Goal: Complete application form: Complete application form

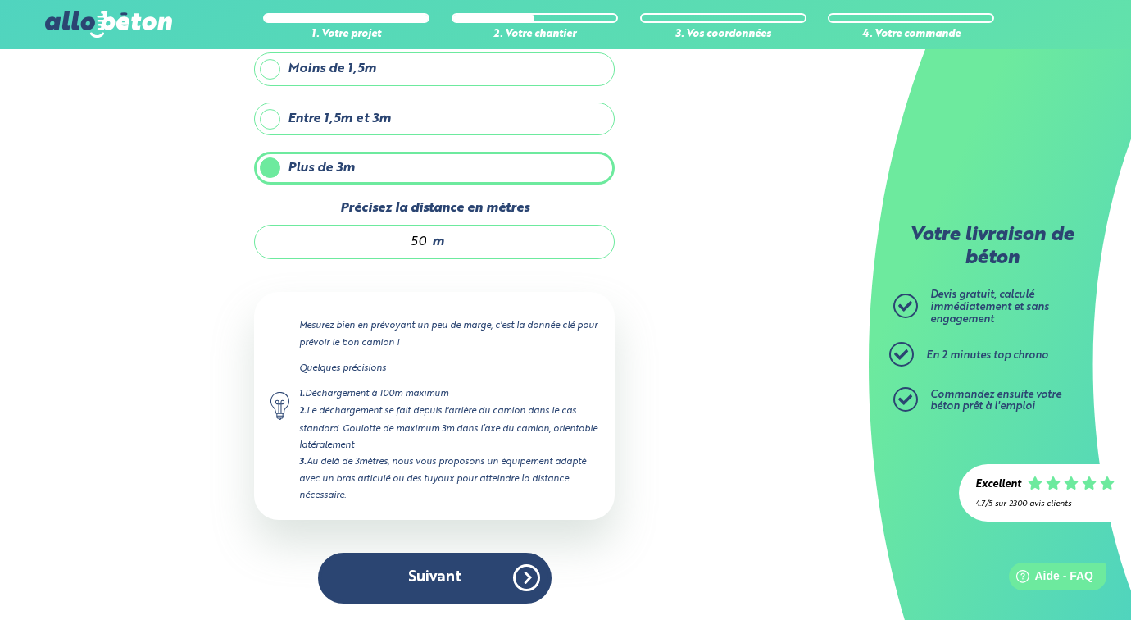
click at [425, 571] on button "Suivant" at bounding box center [435, 577] width 234 height 50
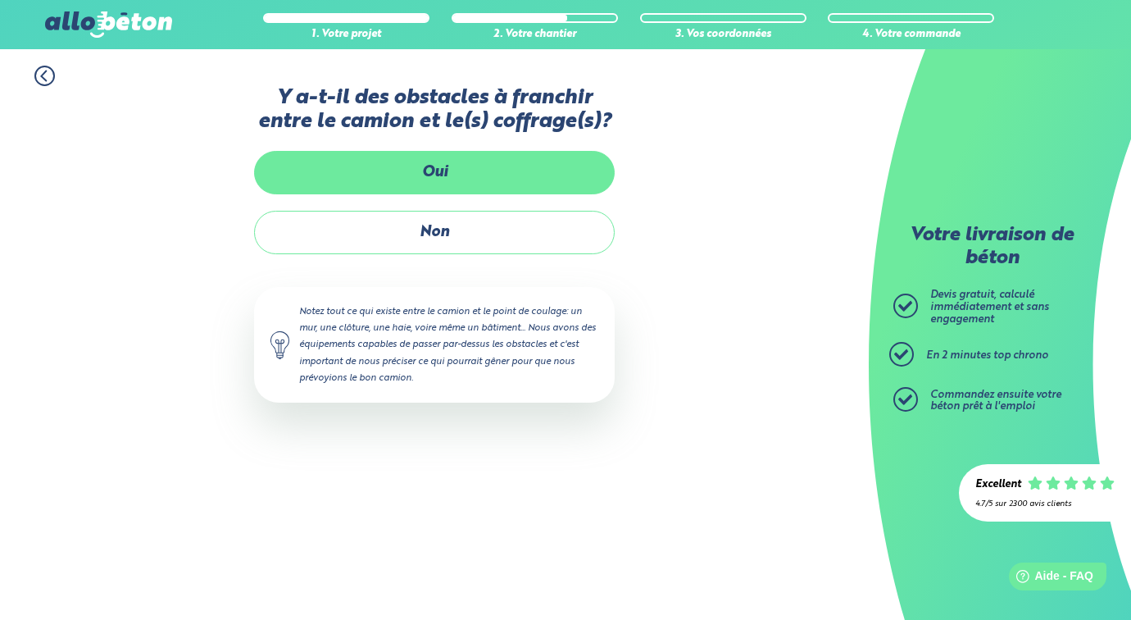
click at [431, 181] on label "Oui" at bounding box center [434, 172] width 361 height 43
click at [0, 0] on input "Oui" at bounding box center [0, 0] width 0 height 0
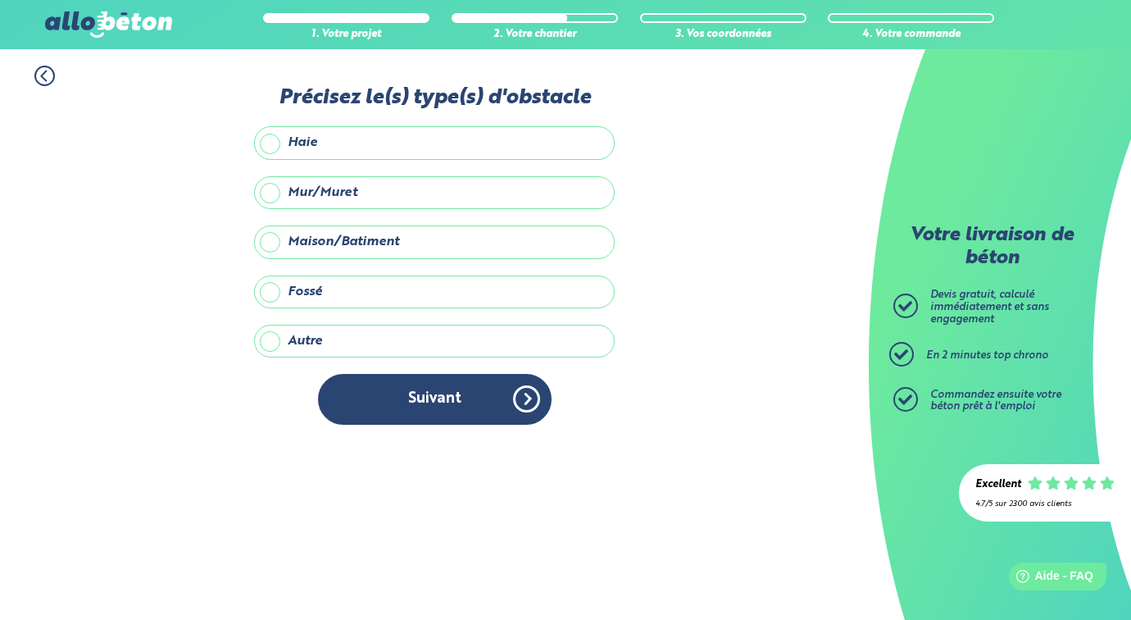
click at [275, 143] on label "Haie" at bounding box center [434, 142] width 361 height 33
click at [0, 0] on input "Haie" at bounding box center [0, 0] width 0 height 0
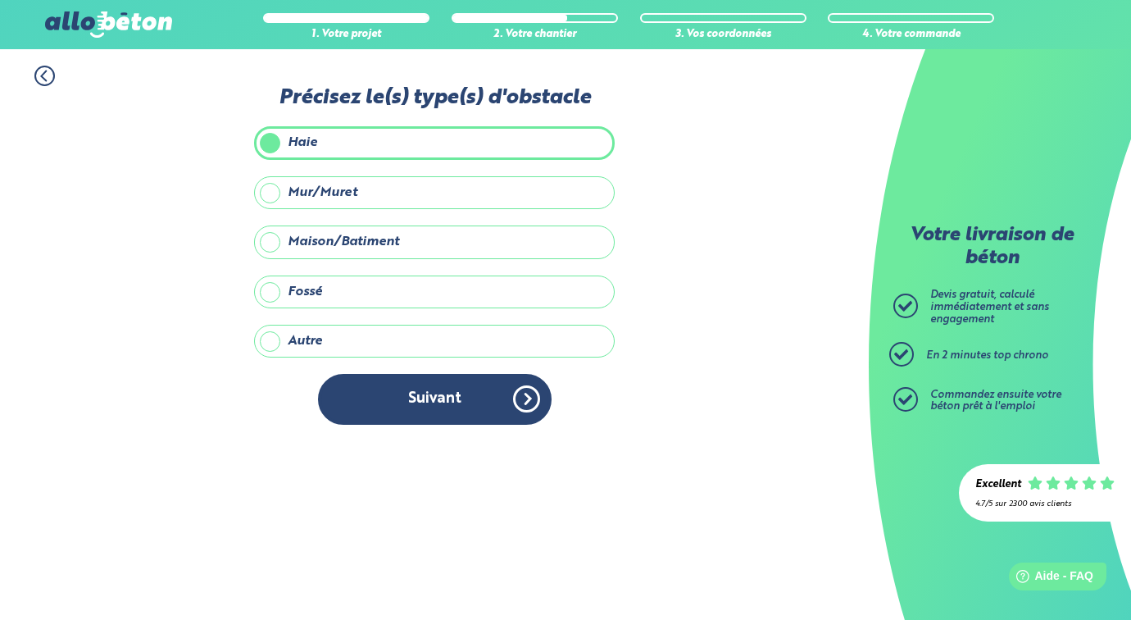
click at [319, 342] on label "Autre" at bounding box center [434, 341] width 361 height 33
click at [0, 0] on input "Autre" at bounding box center [0, 0] width 0 height 0
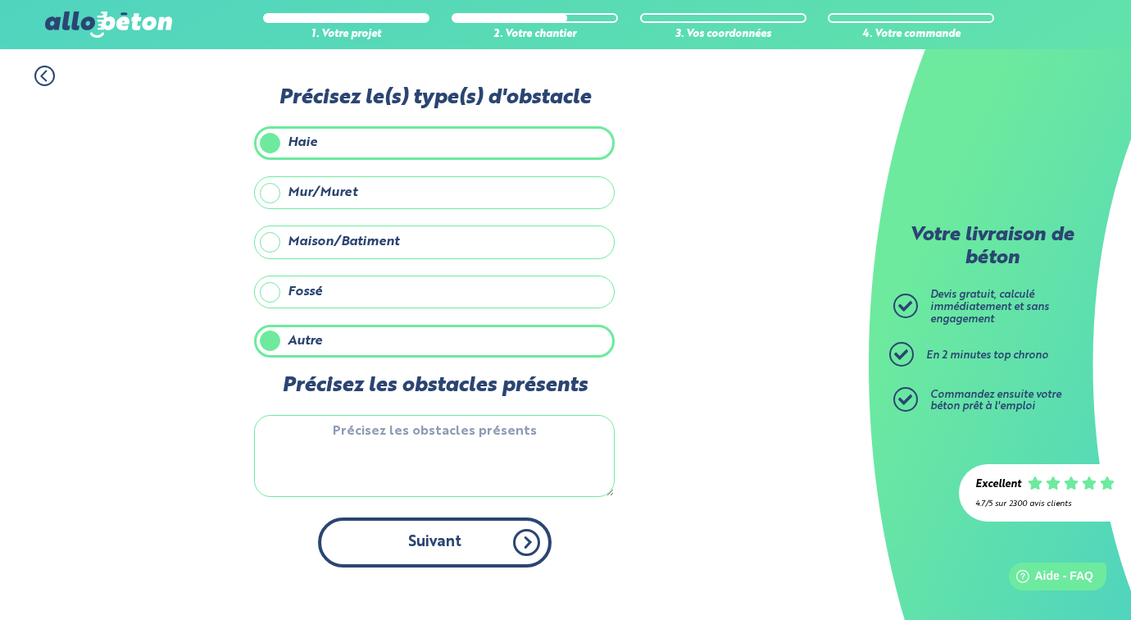
click at [495, 546] on button "Suivant" at bounding box center [435, 542] width 234 height 50
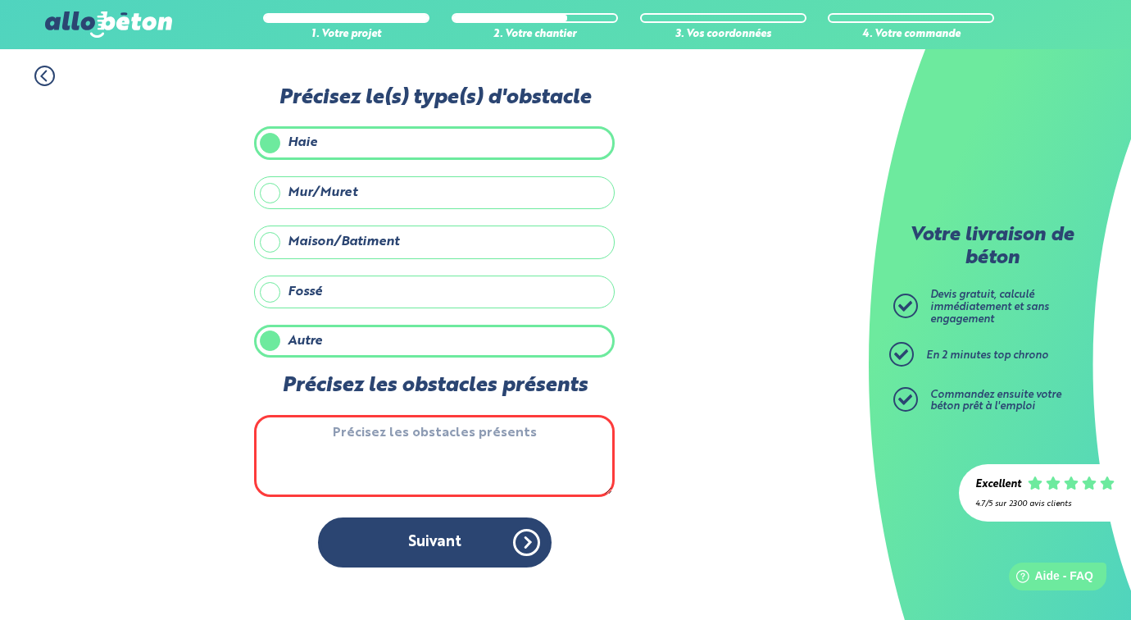
click at [384, 447] on textarea "Précisez les obstacles présents" at bounding box center [434, 456] width 361 height 82
click at [276, 340] on label "Autre" at bounding box center [434, 341] width 361 height 33
click at [0, 0] on input "Autre" at bounding box center [0, 0] width 0 height 0
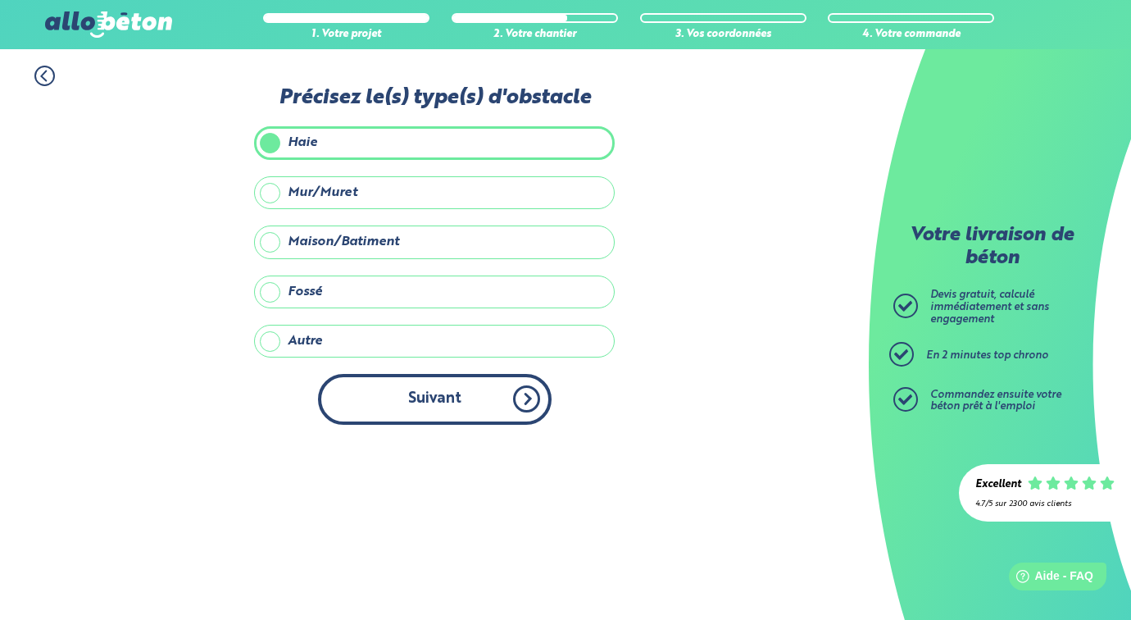
click at [438, 399] on button "Suivant" at bounding box center [435, 399] width 234 height 50
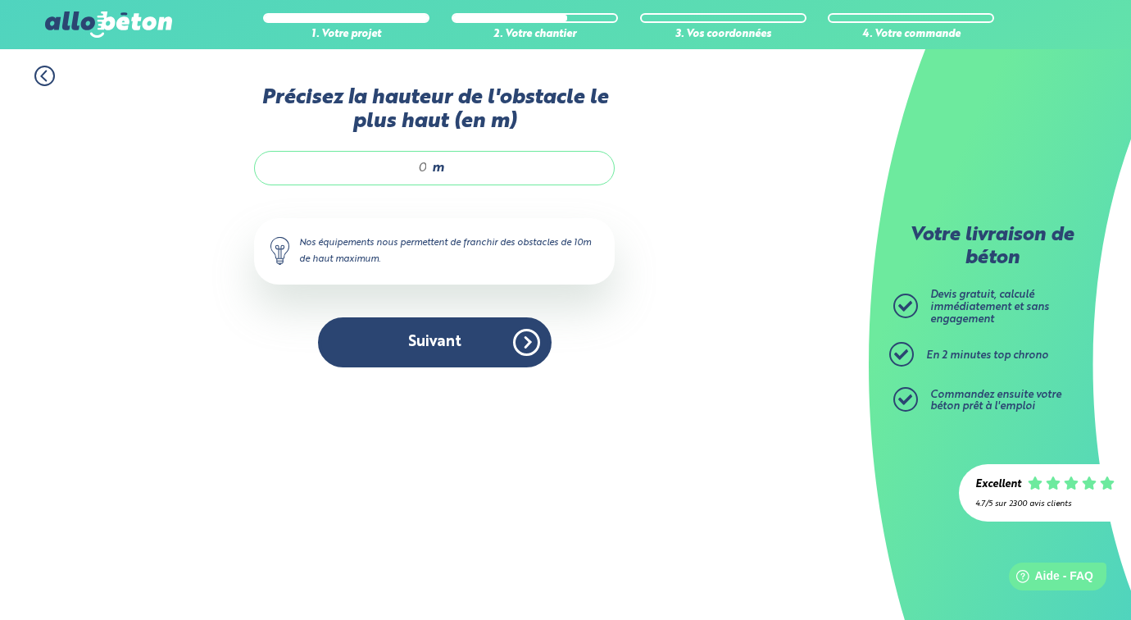
drag, startPoint x: 425, startPoint y: 167, endPoint x: 416, endPoint y: 166, distance: 9.2
click at [416, 166] on input "Précisez la hauteur de l'obstacle le plus haut (en m)" at bounding box center [349, 168] width 157 height 16
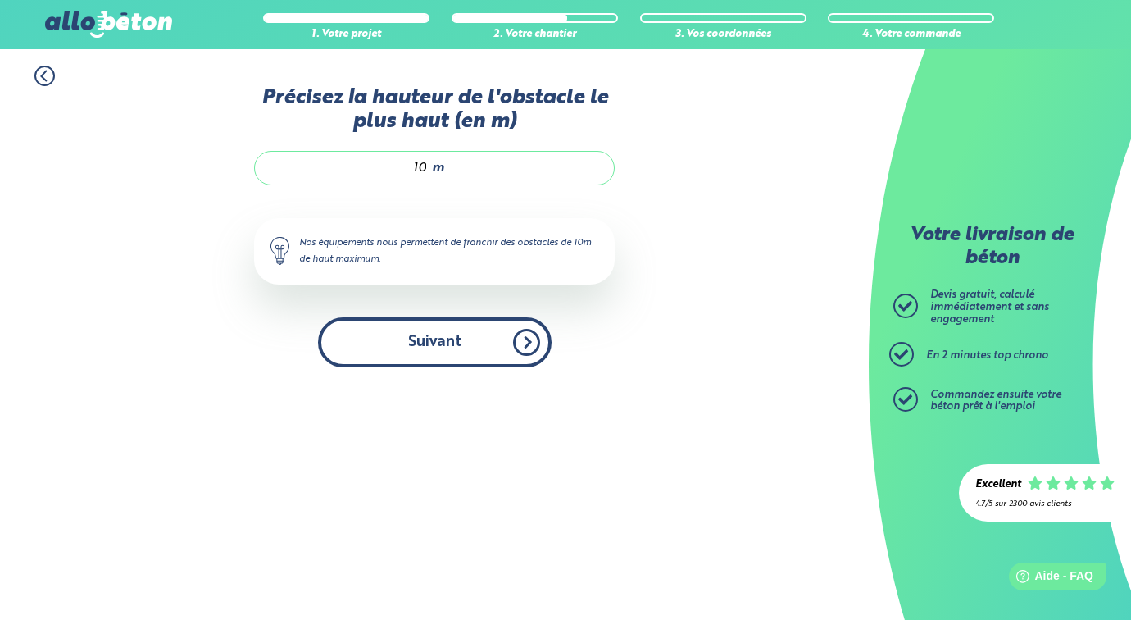
type input "10"
click at [409, 339] on button "Suivant" at bounding box center [435, 342] width 234 height 50
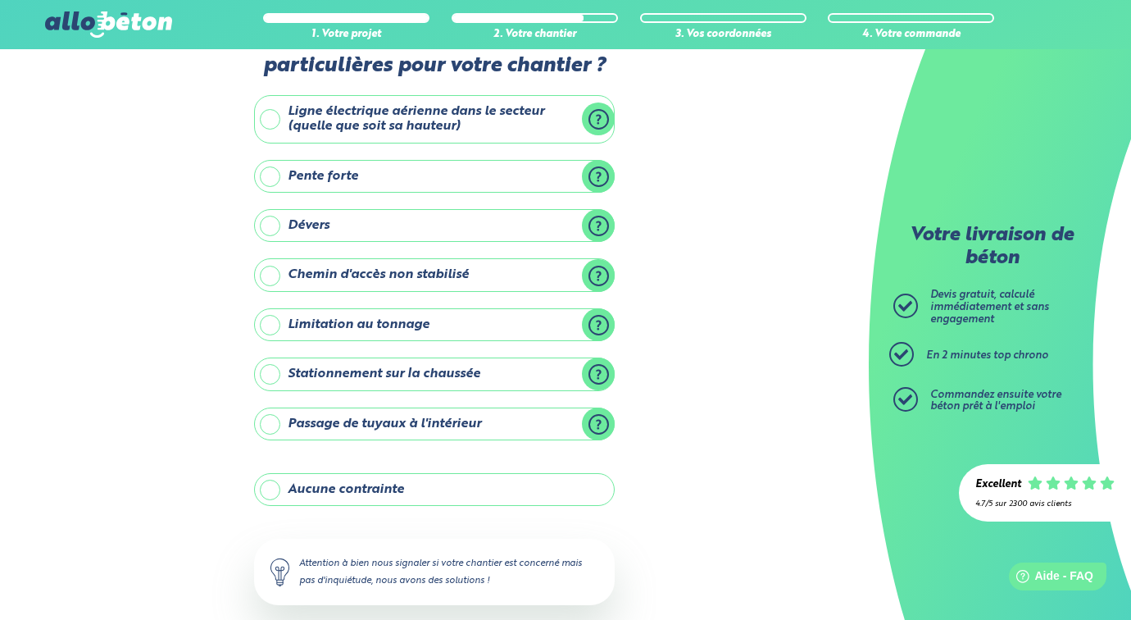
scroll to position [55, 0]
click at [274, 425] on label "Passage de tuyaux à l'intérieur" at bounding box center [434, 424] width 361 height 33
click at [0, 0] on input "Passage de tuyaux à l'intérieur" at bounding box center [0, 0] width 0 height 0
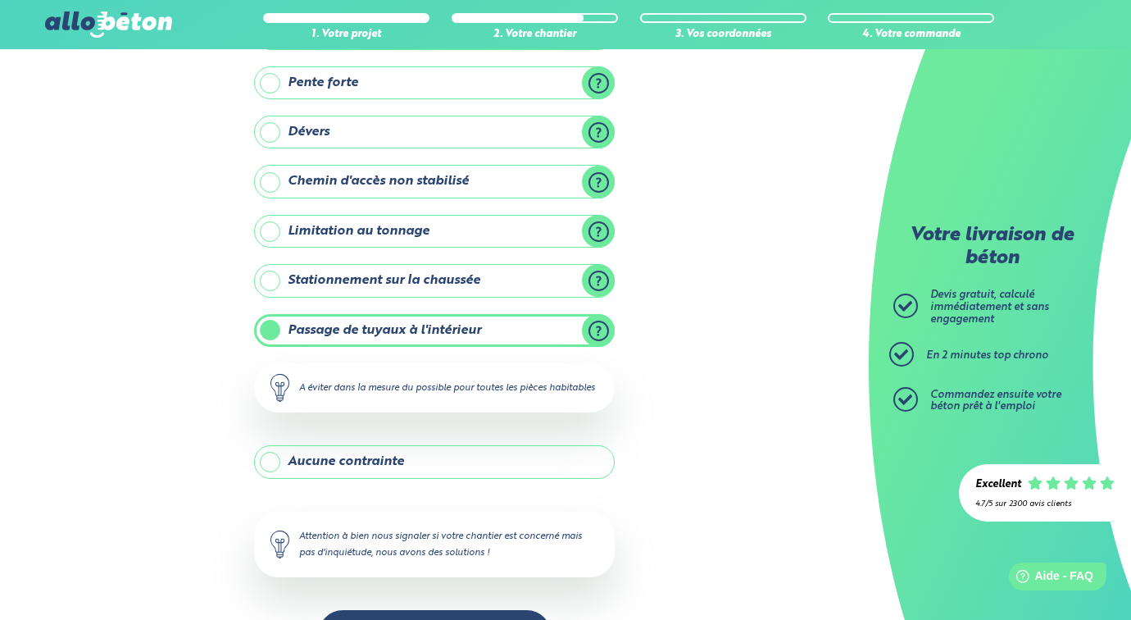
scroll to position [222, 0]
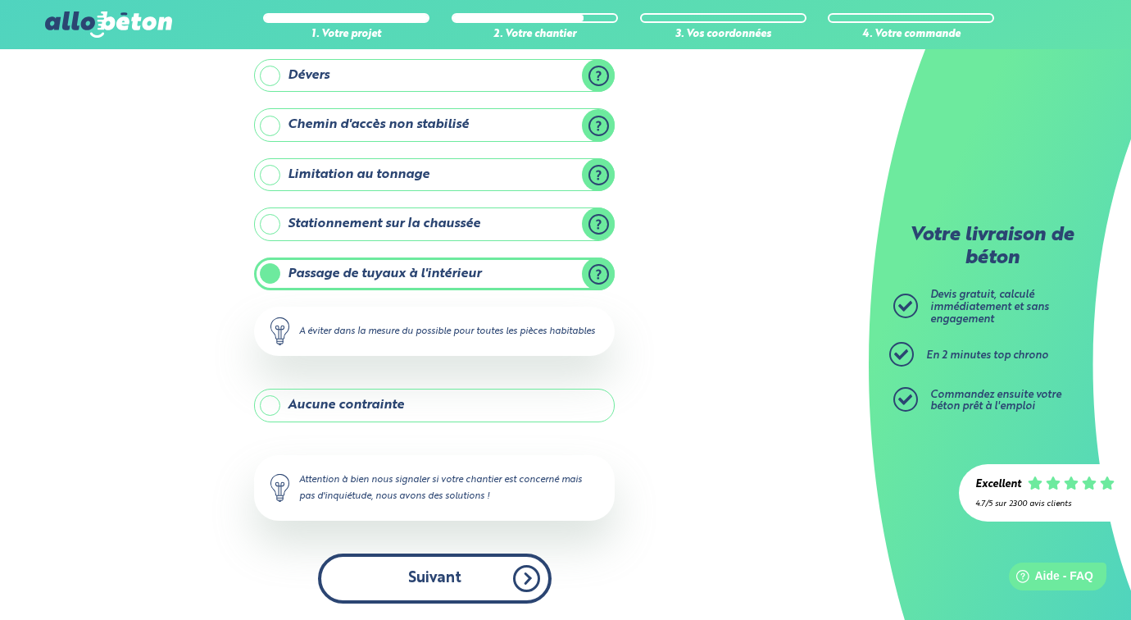
click at [429, 572] on button "Suivant" at bounding box center [435, 578] width 234 height 50
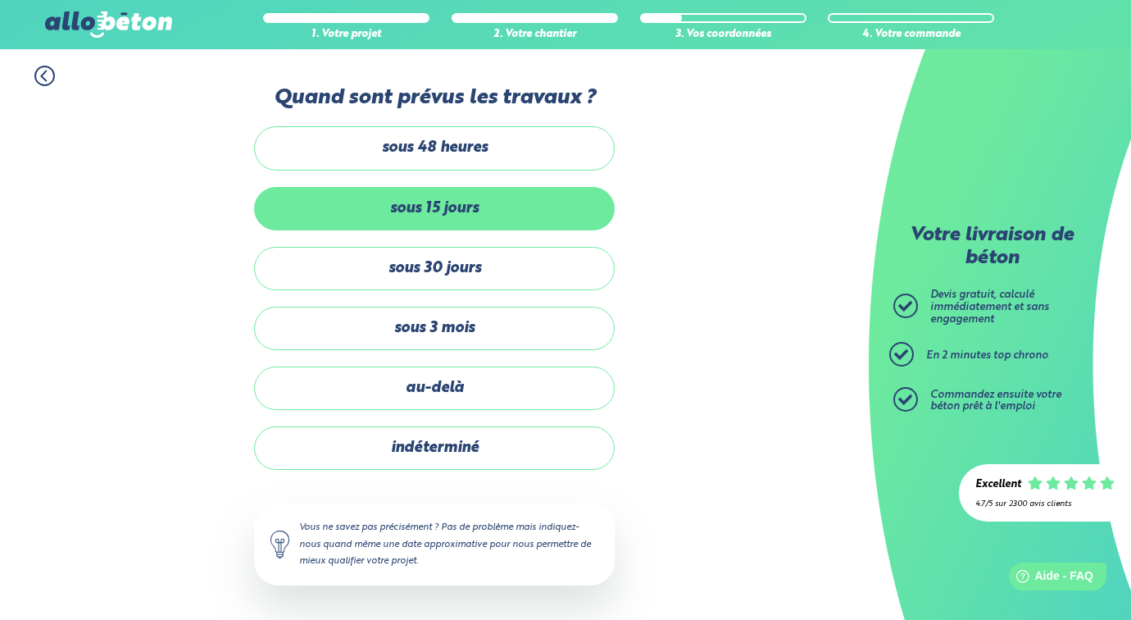
click at [338, 216] on label "sous 15 jours" at bounding box center [434, 208] width 361 height 43
click at [0, 0] on input "sous 15 jours" at bounding box center [0, 0] width 0 height 0
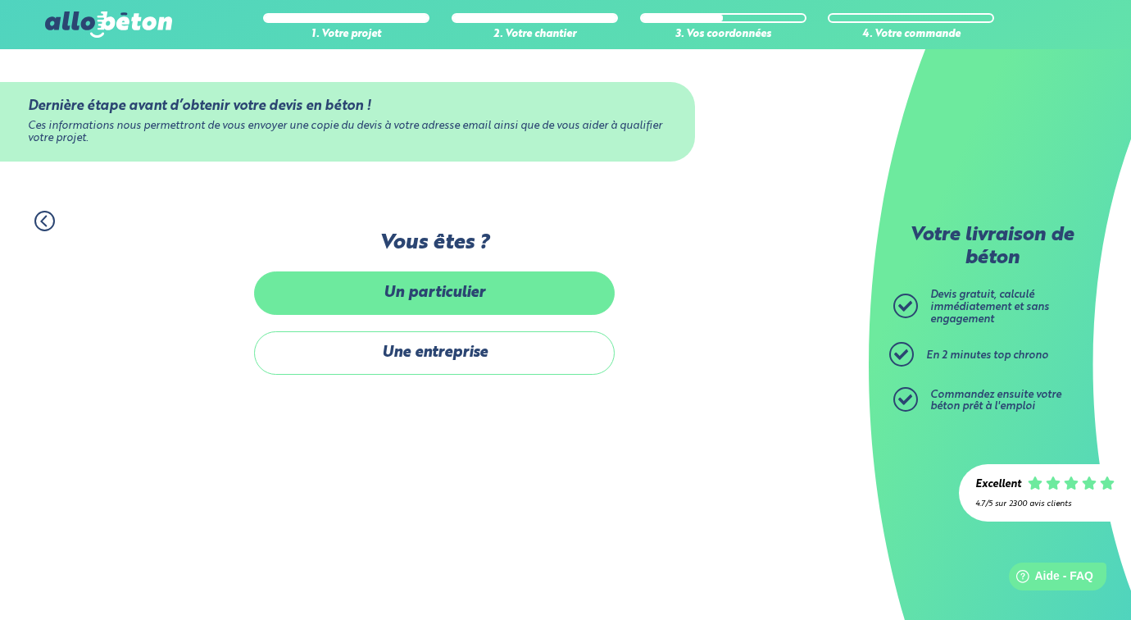
click at [411, 288] on label "Un particulier" at bounding box center [434, 292] width 361 height 43
click at [0, 0] on input "Un particulier" at bounding box center [0, 0] width 0 height 0
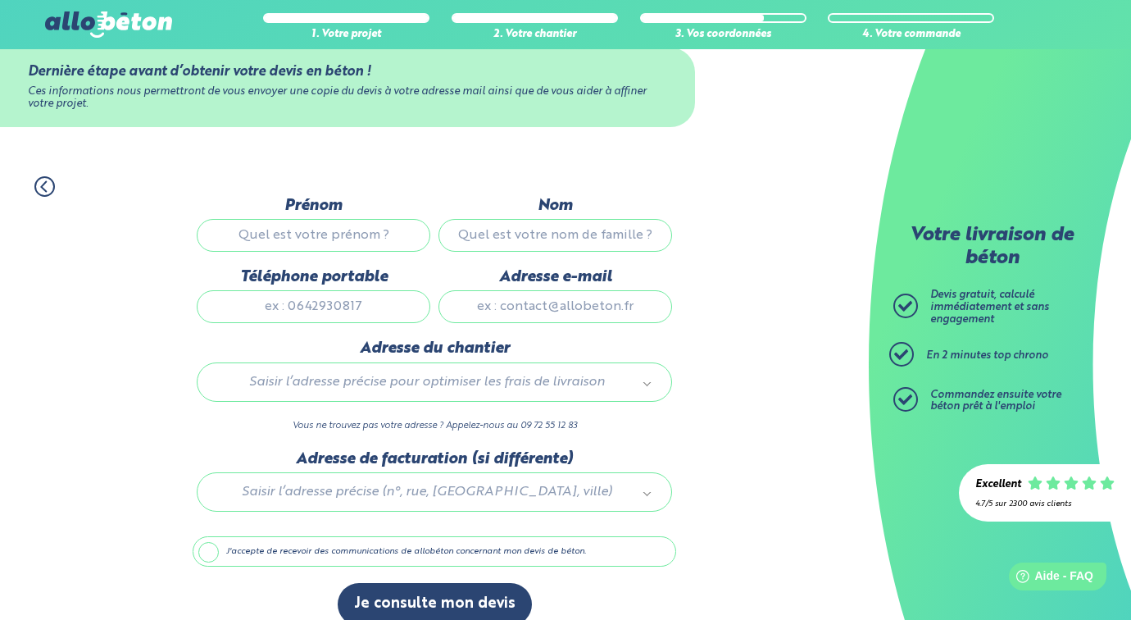
scroll to position [57, 0]
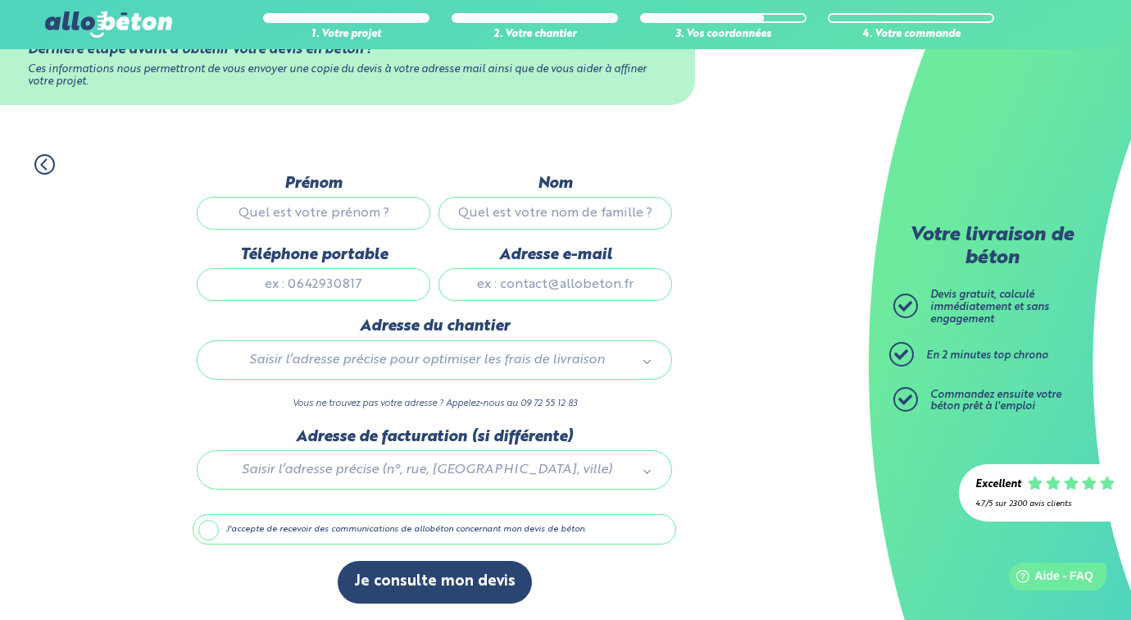
click at [338, 211] on input "Prénom" at bounding box center [314, 213] width 234 height 33
type input "[PERSON_NAME]"
click at [560, 205] on input "Nom" at bounding box center [555, 213] width 234 height 33
type input "[PERSON_NAME]"
click at [364, 283] on input "Téléphone portable" at bounding box center [314, 284] width 234 height 33
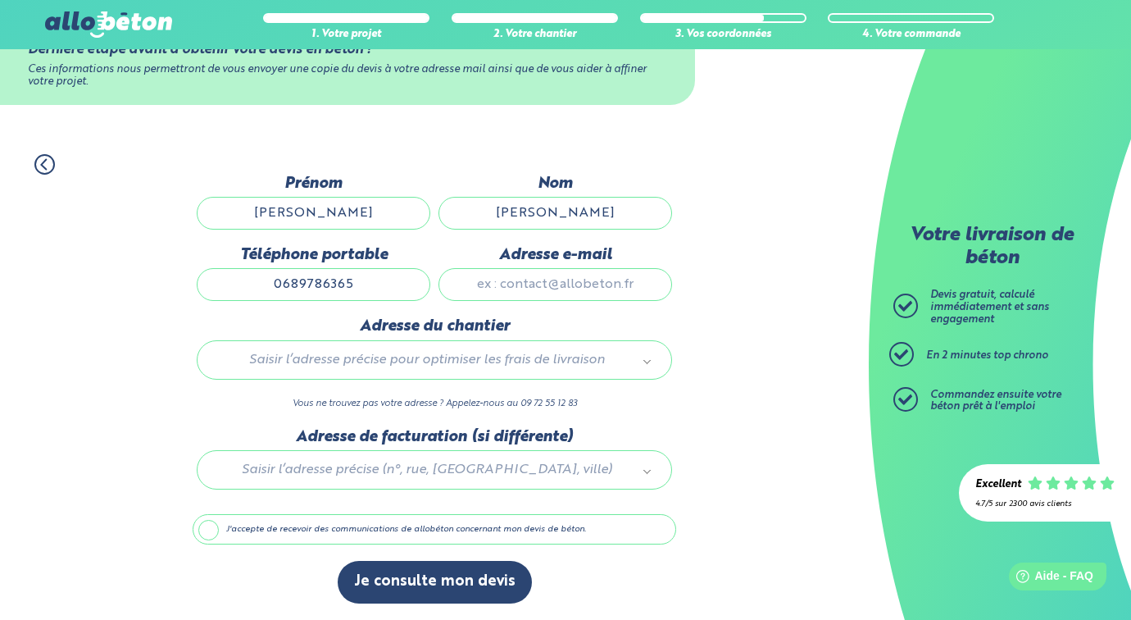
type input "0689786365"
click at [497, 288] on input "Adresse e-mail" at bounding box center [555, 284] width 234 height 33
click at [591, 283] on input "[DOMAIN_NAME]" at bounding box center [555, 284] width 234 height 33
type input "[PERSON_NAME][EMAIL_ADDRESS][DOMAIN_NAME]"
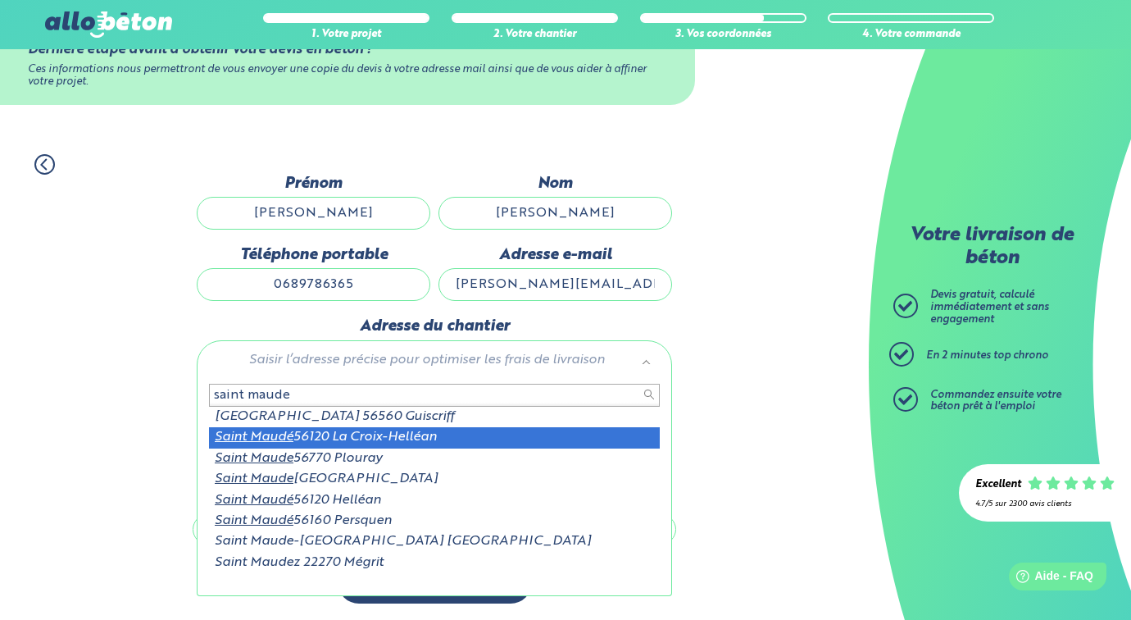
type input "saint maude"
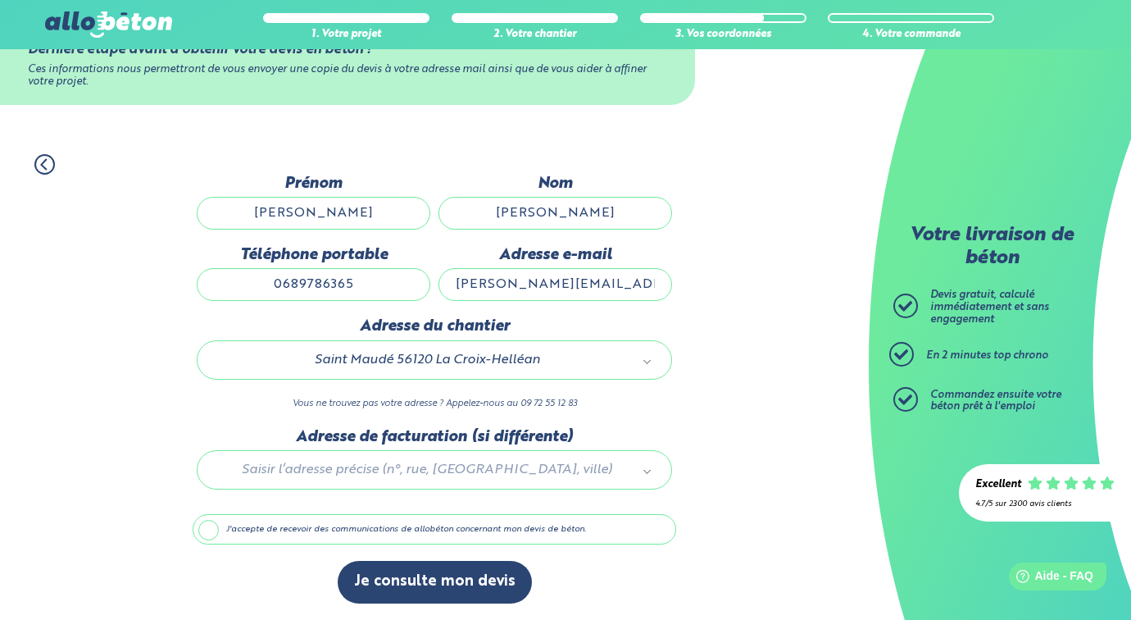
click at [647, 466] on div at bounding box center [435, 467] width 484 height 78
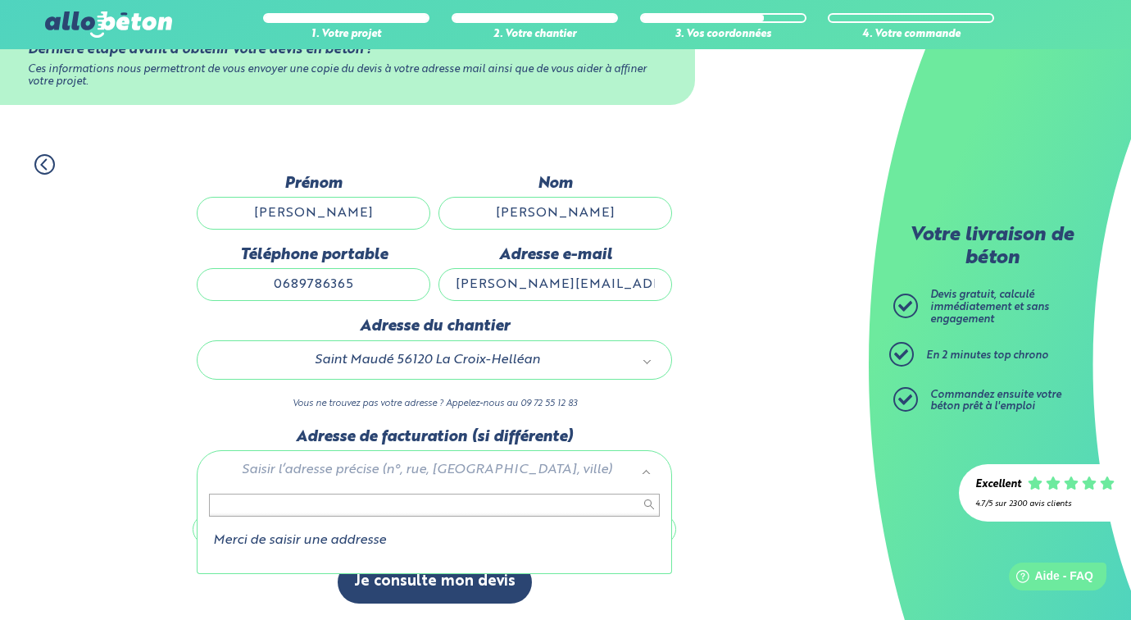
click at [343, 508] on input "text" at bounding box center [434, 504] width 451 height 23
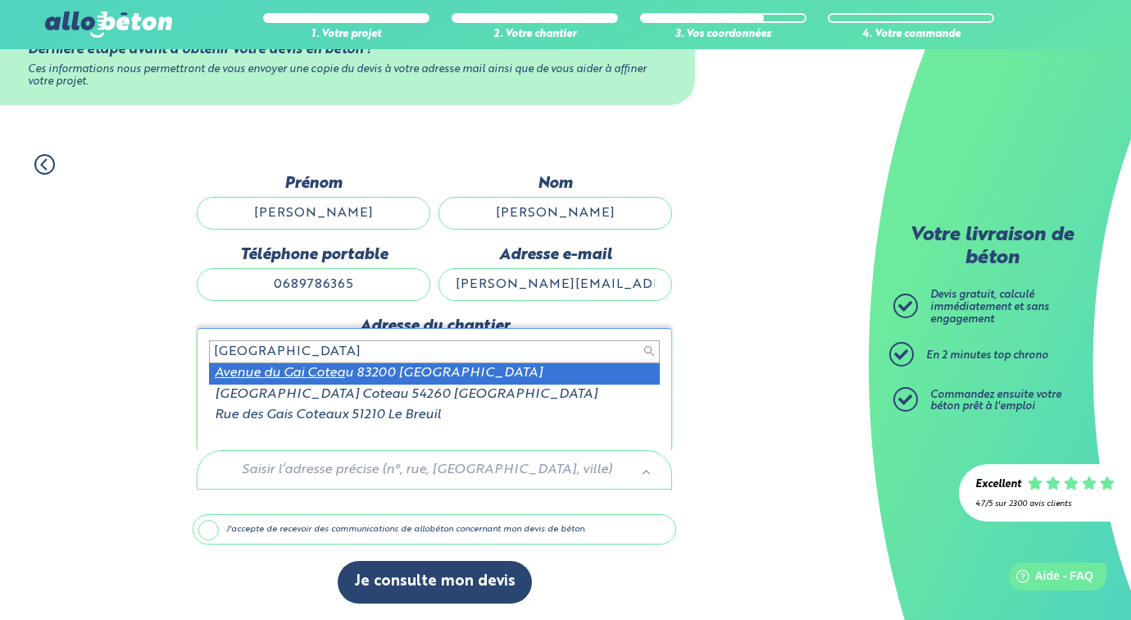
type input "[GEOGRAPHIC_DATA]"
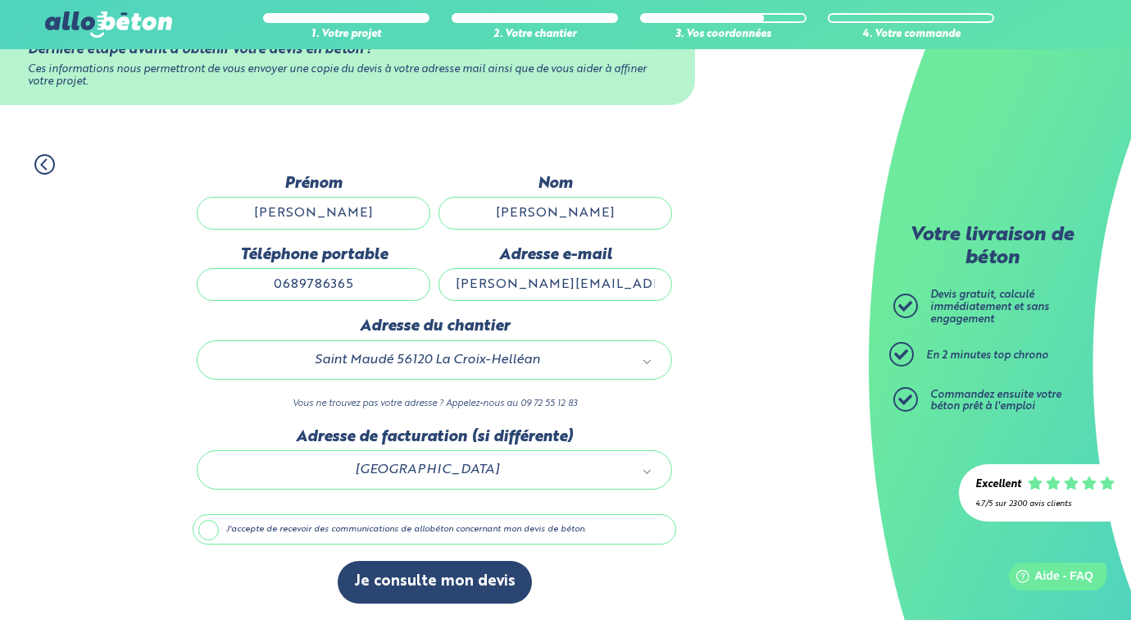
click at [204, 525] on label "J'accepte de recevoir des communications de allobéton concernant mon devis de b…" at bounding box center [435, 529] width 484 height 31
click at [0, 0] on input "J'accepte de recevoir des communications de allobéton concernant mon devis de b…" at bounding box center [0, 0] width 0 height 0
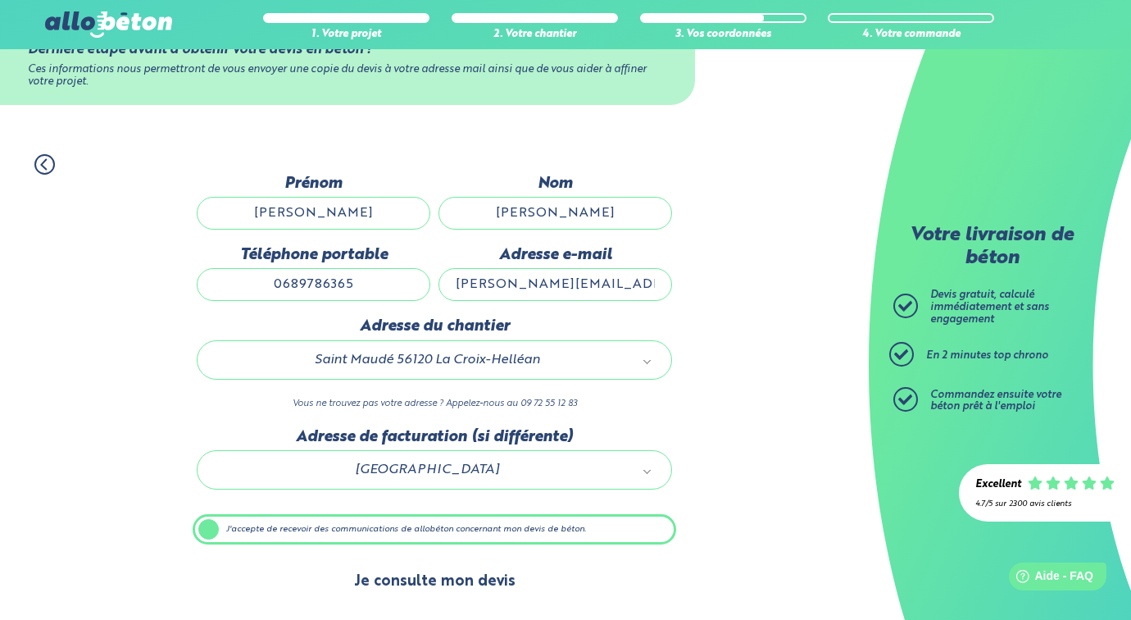
click at [445, 572] on button "Je consulte mon devis" at bounding box center [435, 582] width 194 height 42
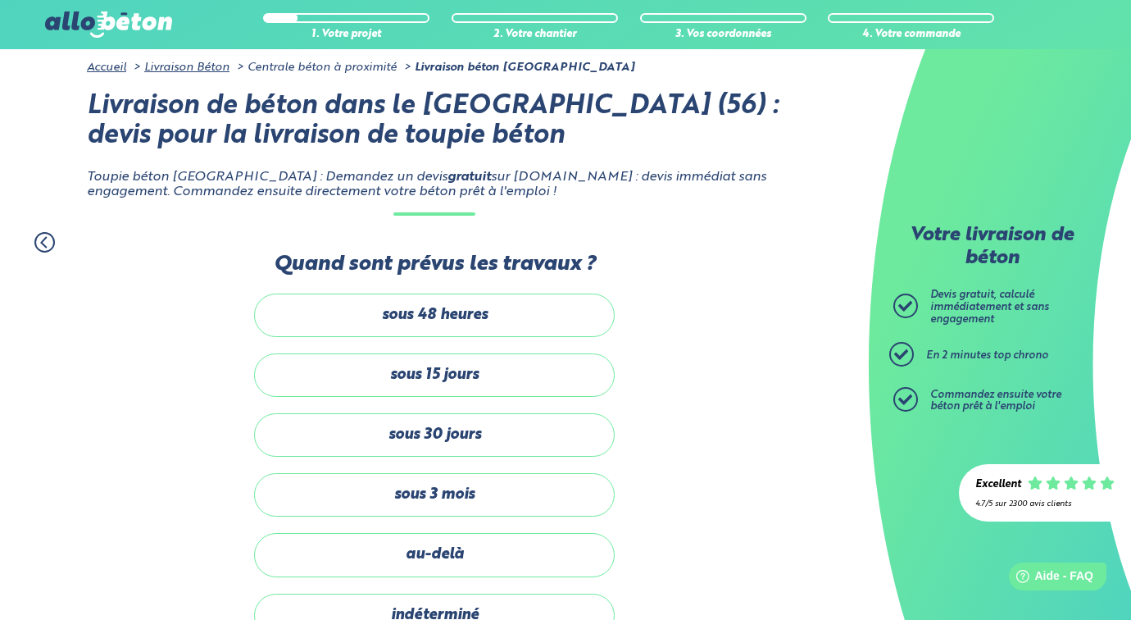
scroll to position [222, 0]
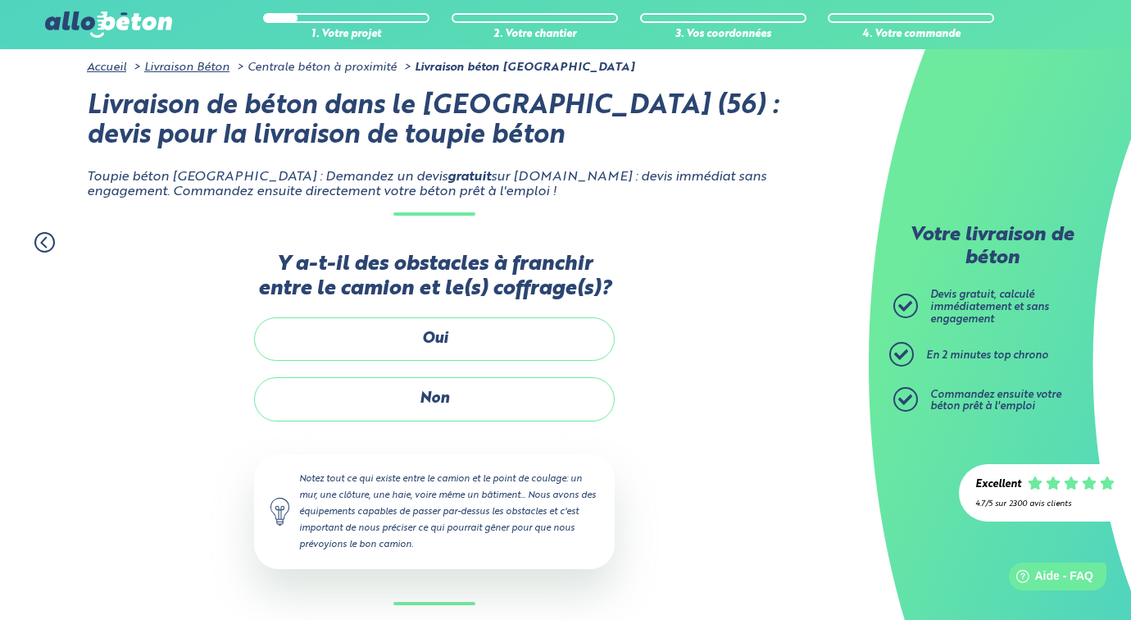
scroll to position [122, 0]
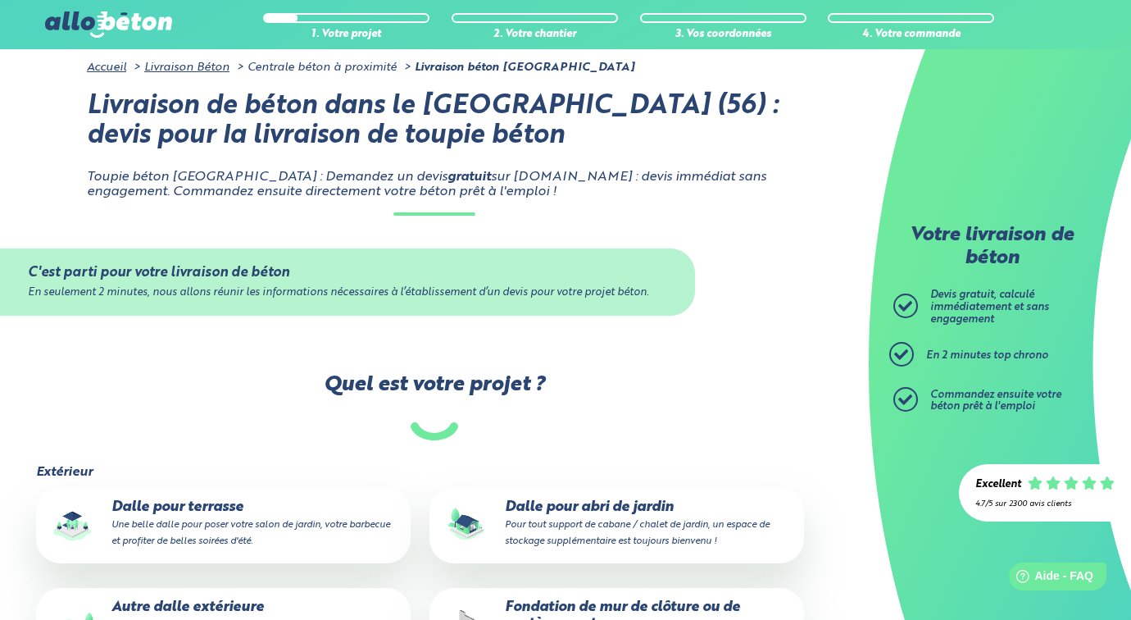
scroll to position [178, 0]
